Goal: Information Seeking & Learning: Understand process/instructions

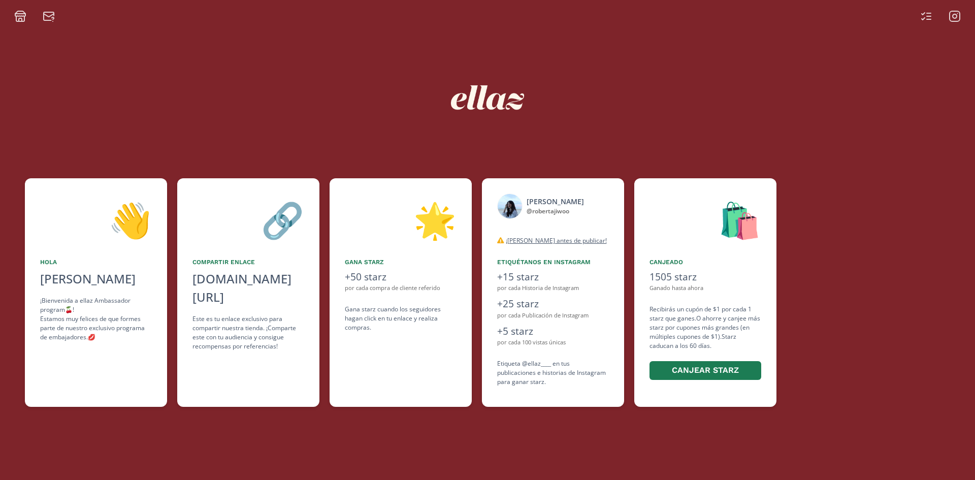
scroll to position [0, 395]
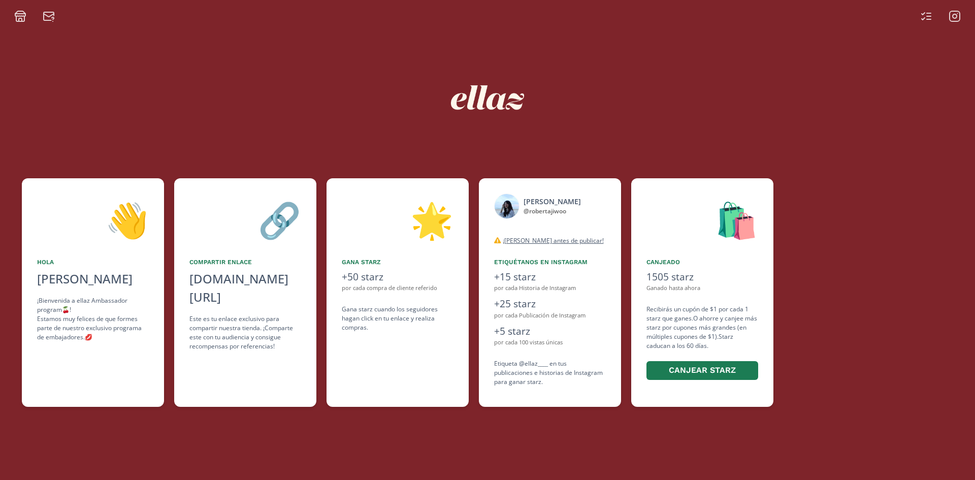
drag, startPoint x: 667, startPoint y: 339, endPoint x: 535, endPoint y: 352, distance: 132.2
click at [535, 352] on div "👋 [PERSON_NAME] [PERSON_NAME] ¡Bienvenida a ellaz Ambassador program🍒! Estamos …" at bounding box center [487, 292] width 975 height 239
click at [923, 14] on icon at bounding box center [923, 14] width 3 height 2
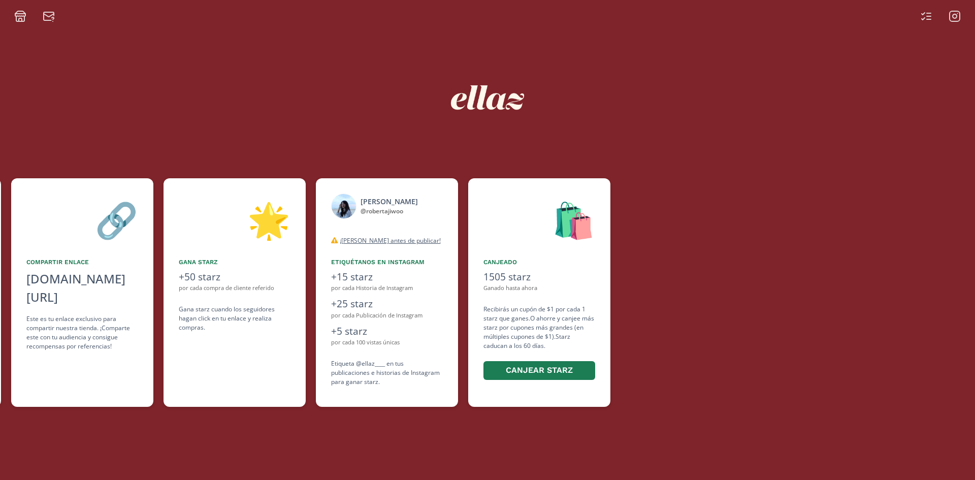
drag, startPoint x: 726, startPoint y: 321, endPoint x: 359, endPoint y: 157, distance: 401.8
click at [505, 337] on div "👋 [PERSON_NAME] [PERSON_NAME] ¡Bienvenida a ellaz Ambassador program🍒! Estamos …" at bounding box center [487, 292] width 975 height 239
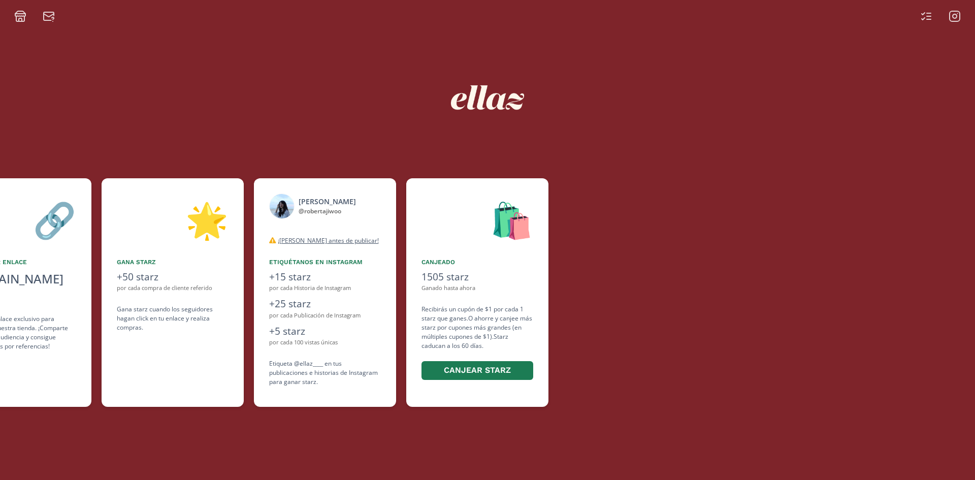
click at [256, 1] on div at bounding box center [487, 11] width 975 height 22
click at [931, 18] on icon at bounding box center [926, 16] width 12 height 12
